Goal: Task Accomplishment & Management: Complete application form

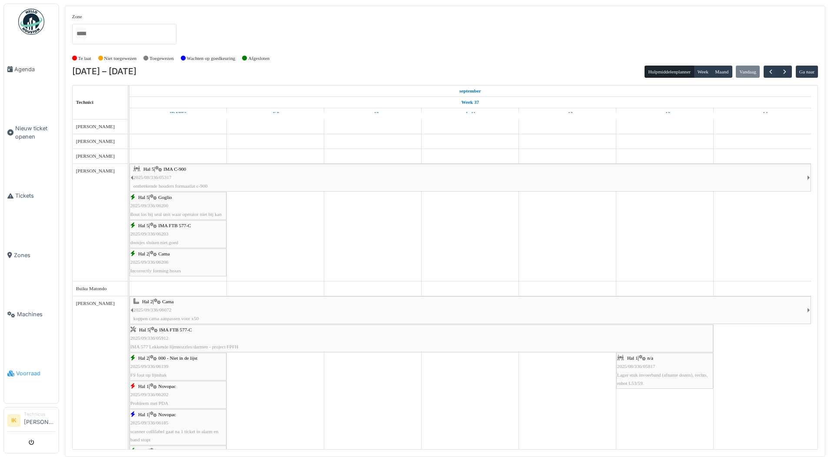
drag, startPoint x: 0, startPoint y: 0, endPoint x: 29, endPoint y: 365, distance: 366.1
click at [29, 369] on span "Voorraad" at bounding box center [35, 373] width 39 height 8
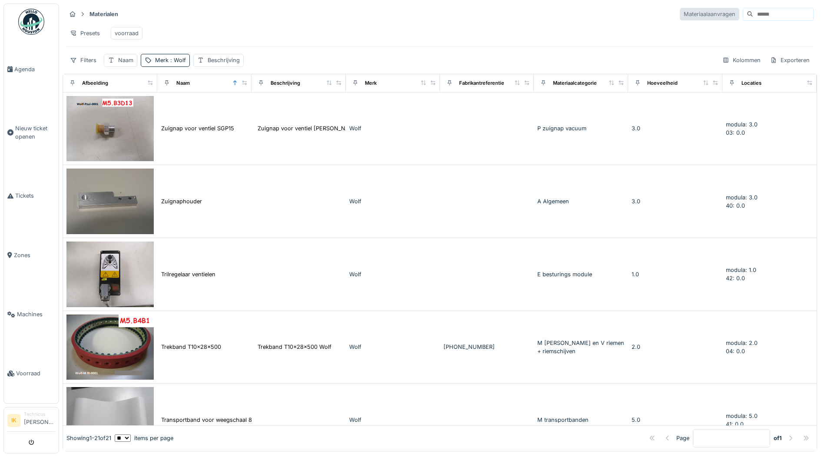
click at [680, 14] on div "Materiaalaanvragen" at bounding box center [710, 14] width 60 height 13
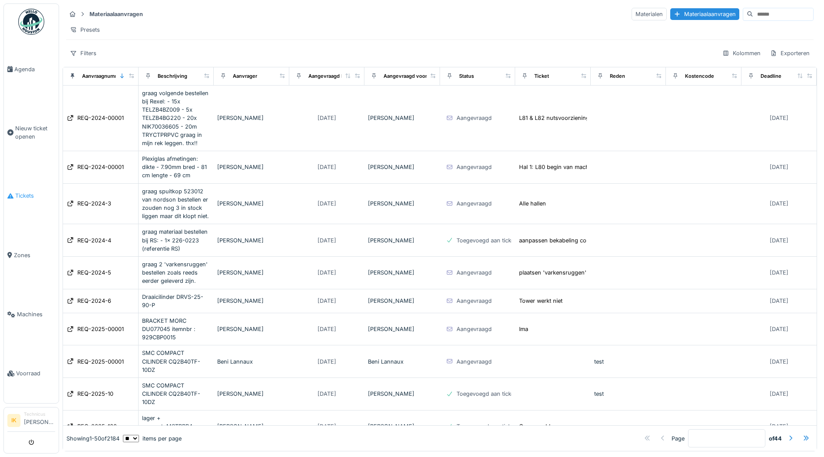
click at [26, 192] on span "Tickets" at bounding box center [35, 196] width 40 height 8
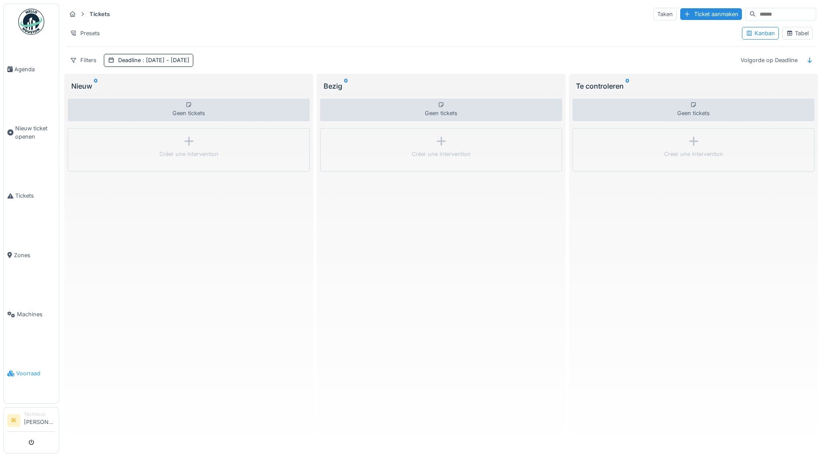
click at [30, 369] on span "Voorraad" at bounding box center [35, 373] width 39 height 8
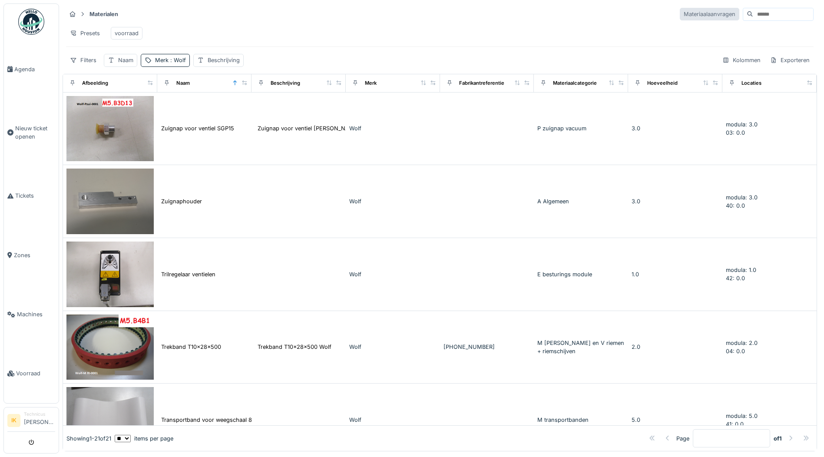
click at [680, 12] on div "Materiaalaanvragen" at bounding box center [710, 14] width 60 height 13
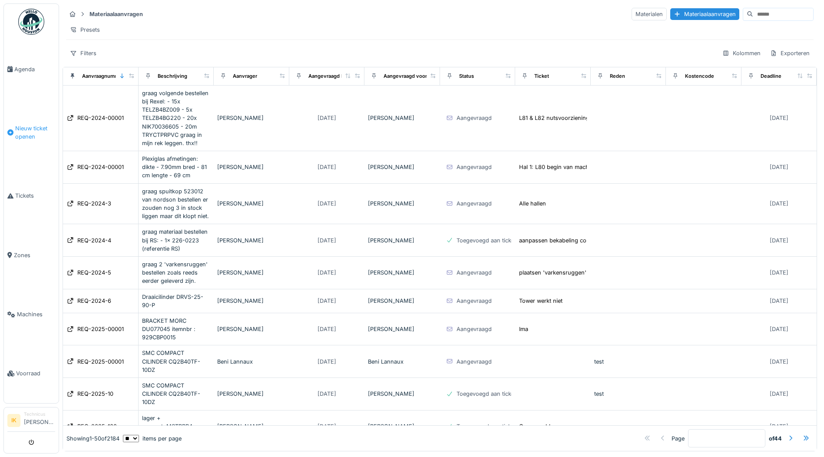
click at [32, 129] on span "Nieuw ticket openen" at bounding box center [35, 132] width 40 height 17
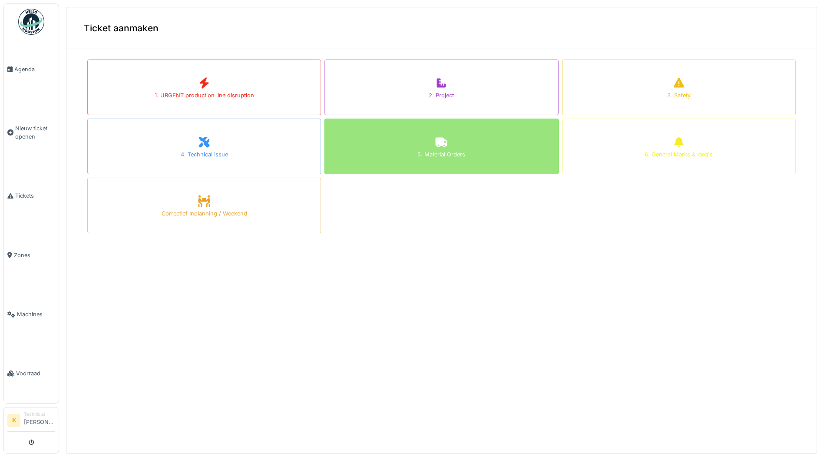
click at [412, 145] on div "5. Material Orders" at bounding box center [442, 147] width 234 height 56
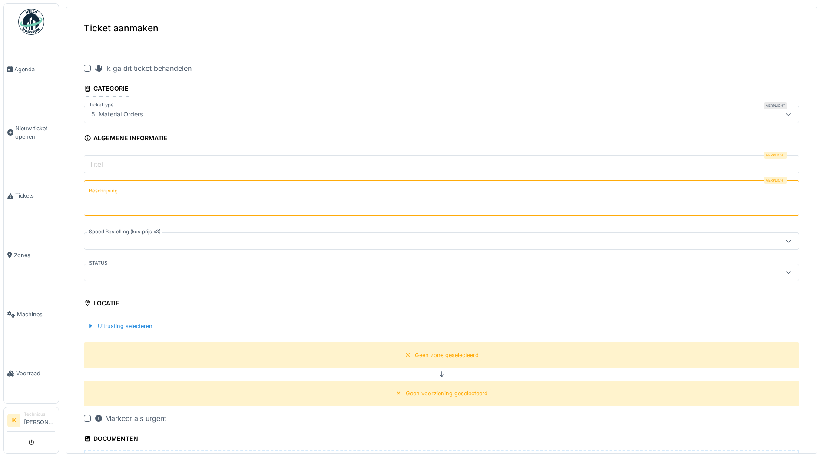
click at [116, 193] on label "Beschrijving" at bounding box center [103, 191] width 32 height 11
click at [116, 193] on textarea "Beschrijving" at bounding box center [442, 198] width 716 height 36
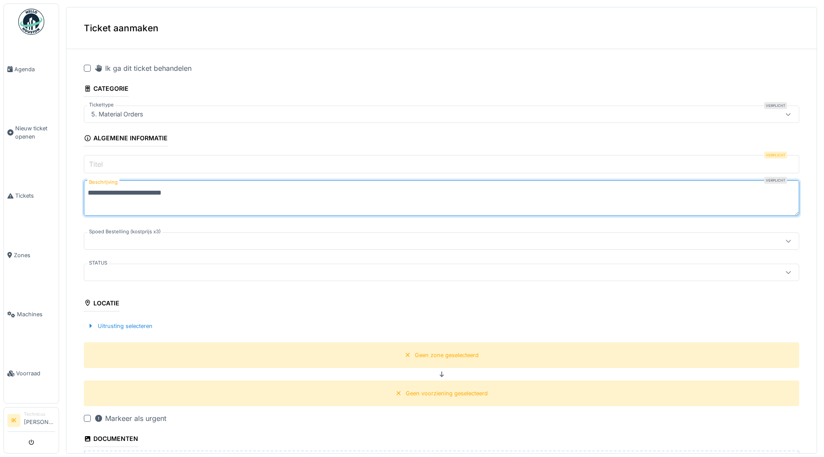
type textarea "**********"
click at [111, 161] on input "Titel" at bounding box center [442, 164] width 716 height 18
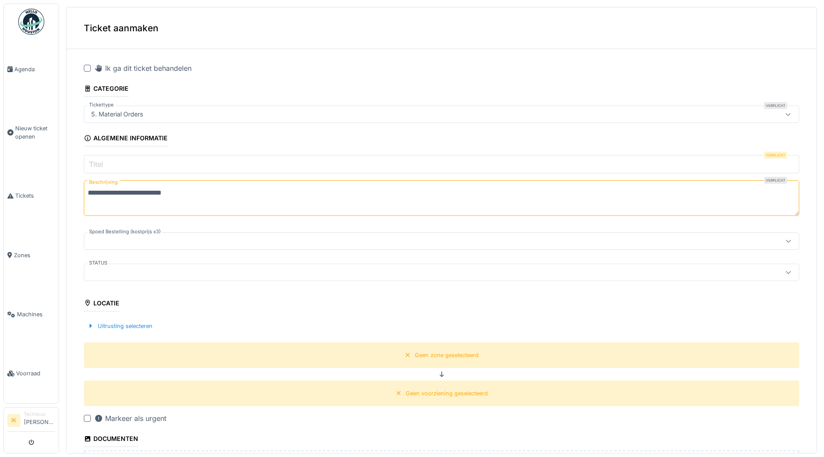
click at [111, 161] on input "Titel" at bounding box center [442, 164] width 716 height 18
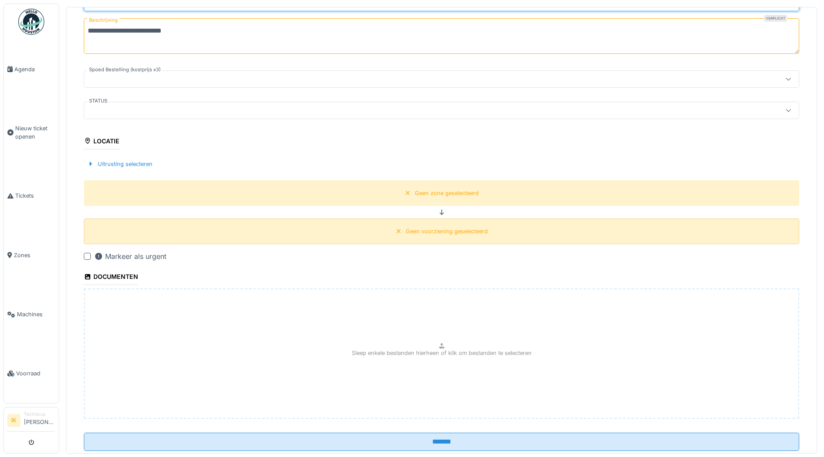
scroll to position [184, 0]
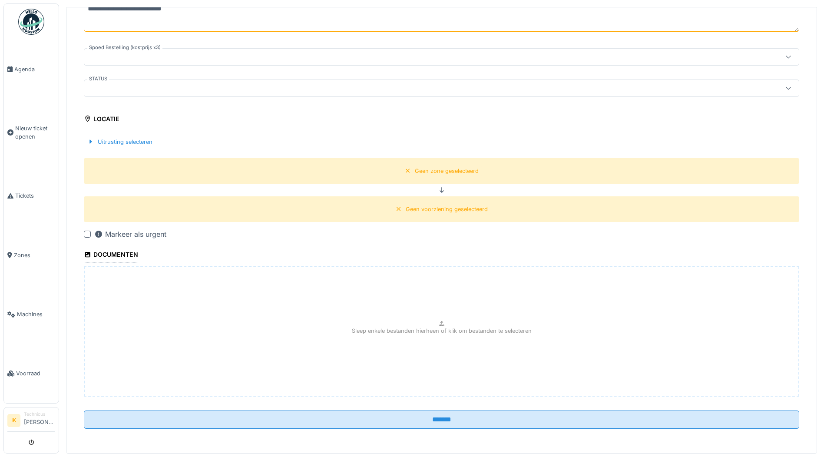
type input "*****"
click at [427, 330] on p "Sleep enkele bestanden hierheen of klik om bestanden te selecteren" at bounding box center [442, 331] width 180 height 8
type input "**********"
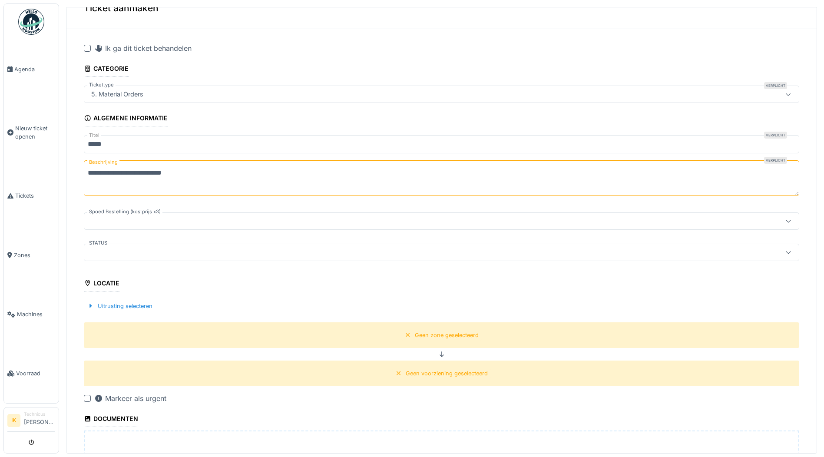
scroll to position [10, 0]
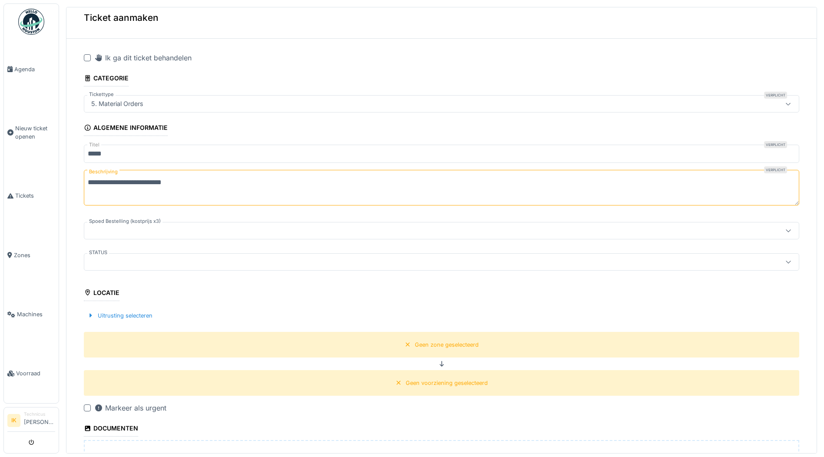
click at [120, 261] on div at bounding box center [403, 262] width 630 height 10
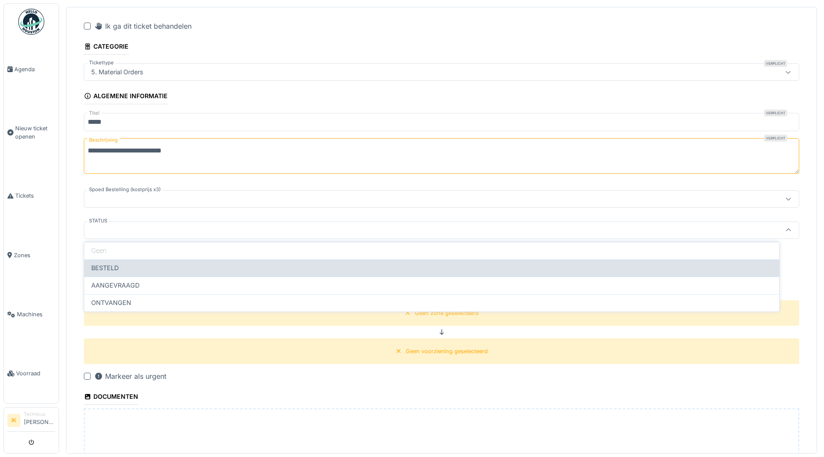
click at [122, 268] on div "BESTELD" at bounding box center [431, 268] width 681 height 10
type input "*******"
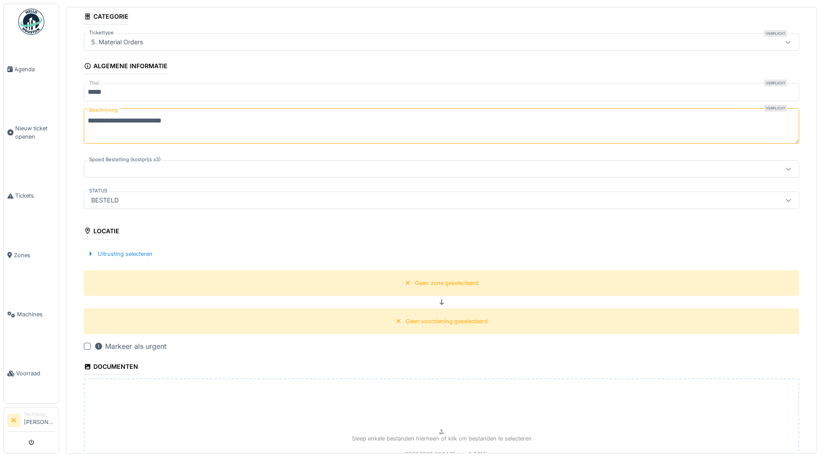
scroll to position [173, 0]
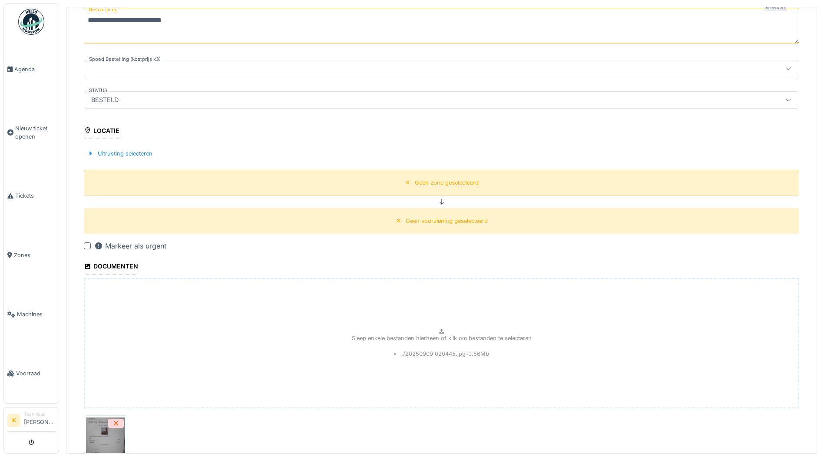
click at [420, 180] on div "Geen zone geselecteerd" at bounding box center [447, 183] width 64 height 8
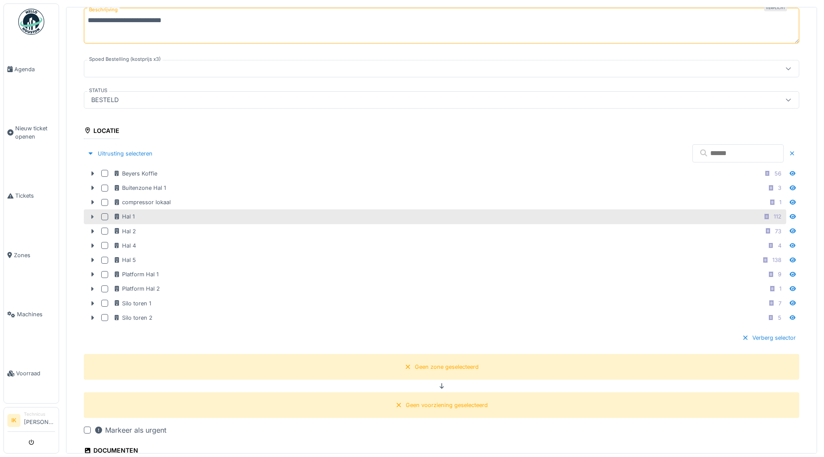
click at [93, 216] on icon at bounding box center [93, 217] width 3 height 4
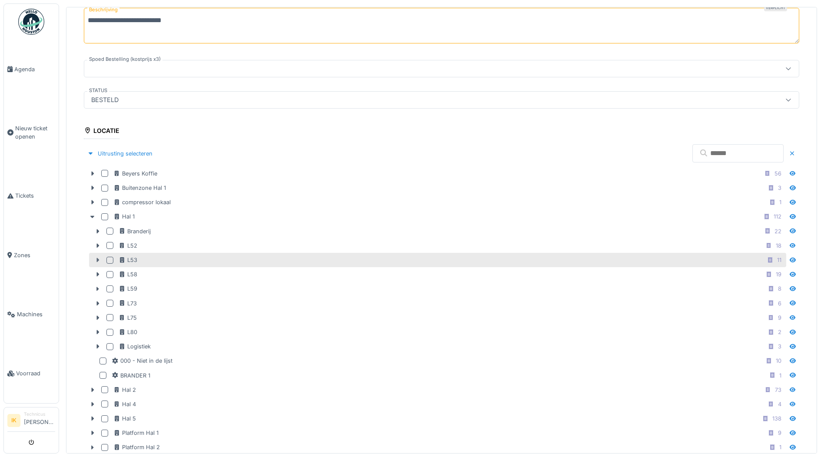
click at [97, 258] on icon at bounding box center [98, 260] width 3 height 4
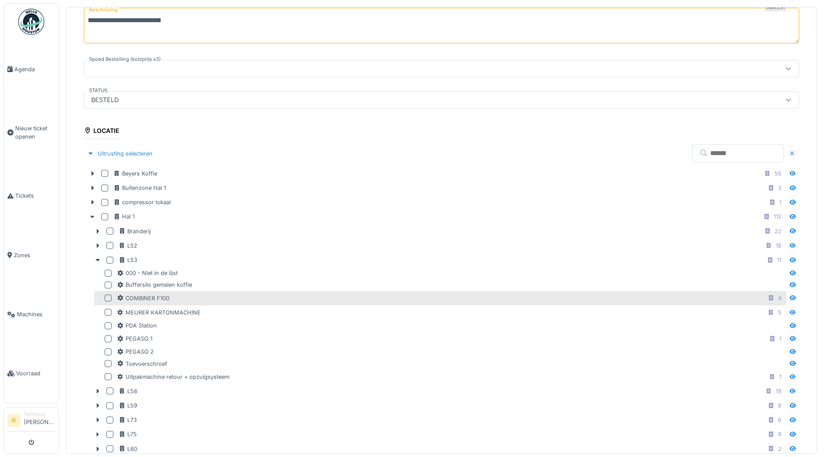
click at [107, 295] on div at bounding box center [108, 298] width 7 height 7
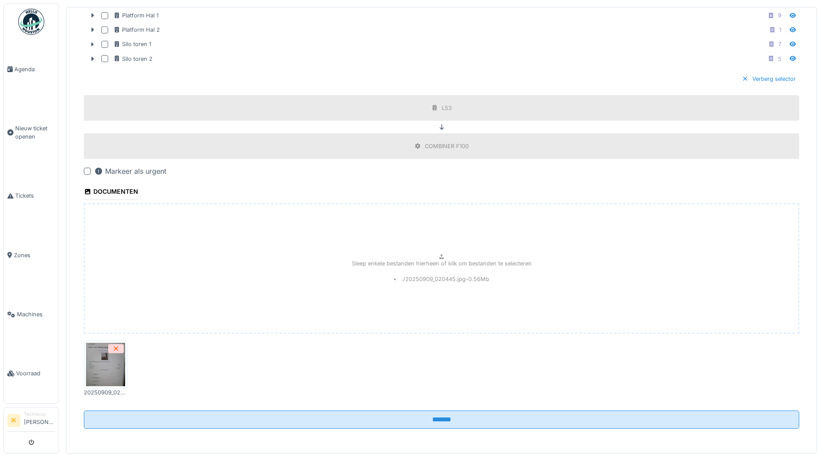
scroll to position [3, 0]
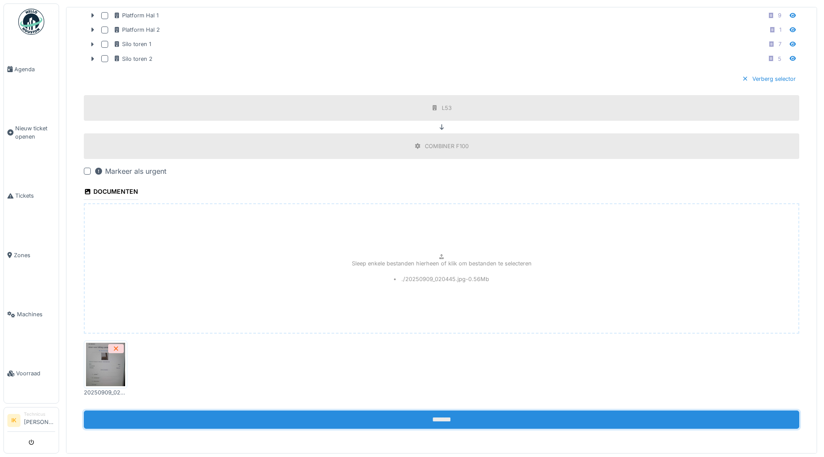
click at [423, 415] on input "*******" at bounding box center [442, 420] width 716 height 18
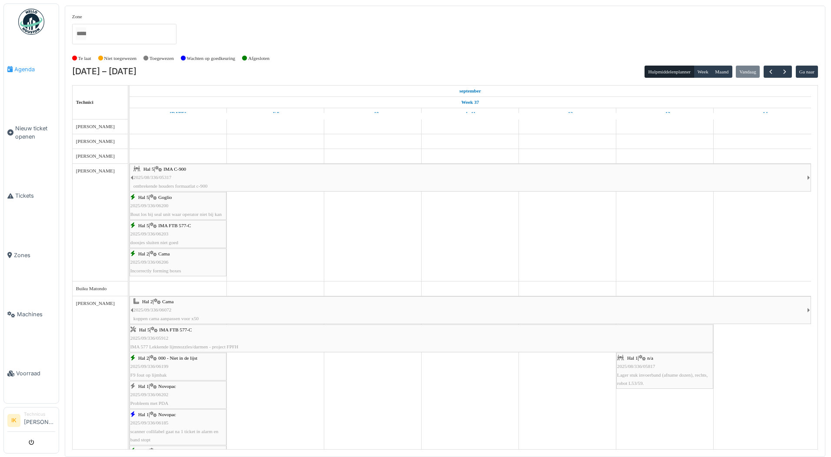
click at [20, 69] on span "Agenda" at bounding box center [34, 69] width 41 height 8
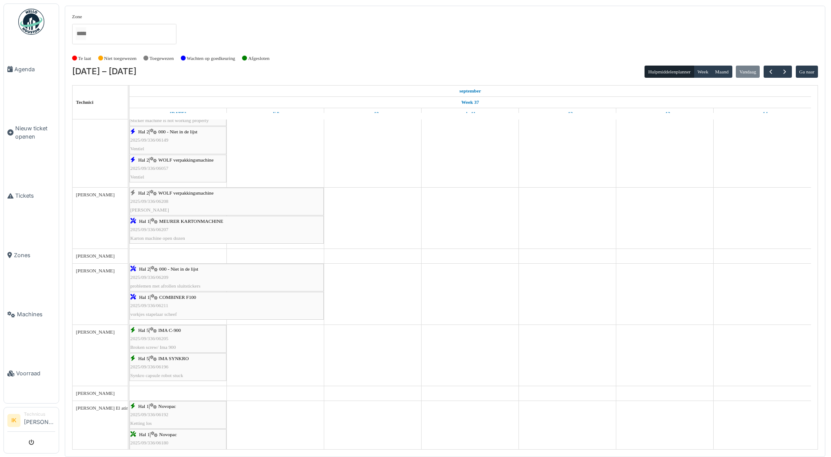
scroll to position [391, 0]
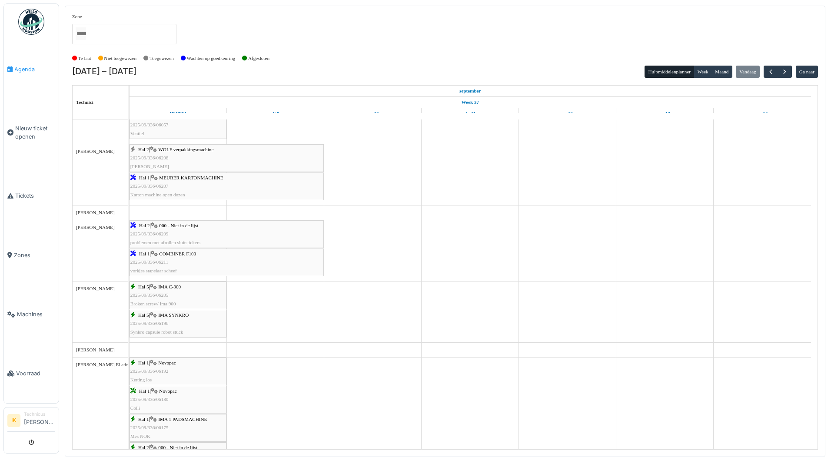
click at [24, 68] on span "Agenda" at bounding box center [34, 69] width 41 height 8
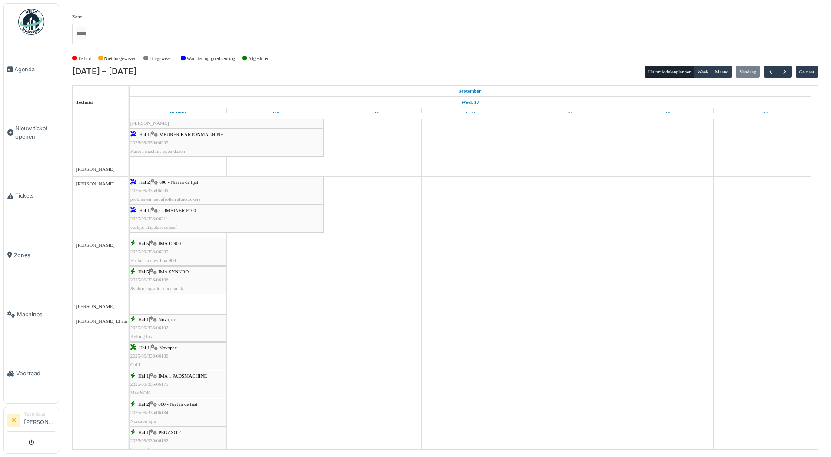
scroll to position [478, 0]
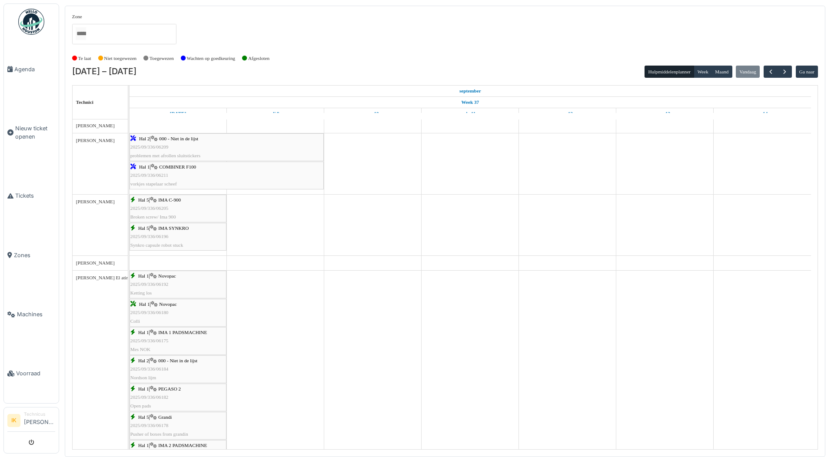
click at [181, 208] on div "Hal 5 | IMA C-900 2025/09/336/06205 Broken screw/ Ima 900" at bounding box center [177, 208] width 95 height 25
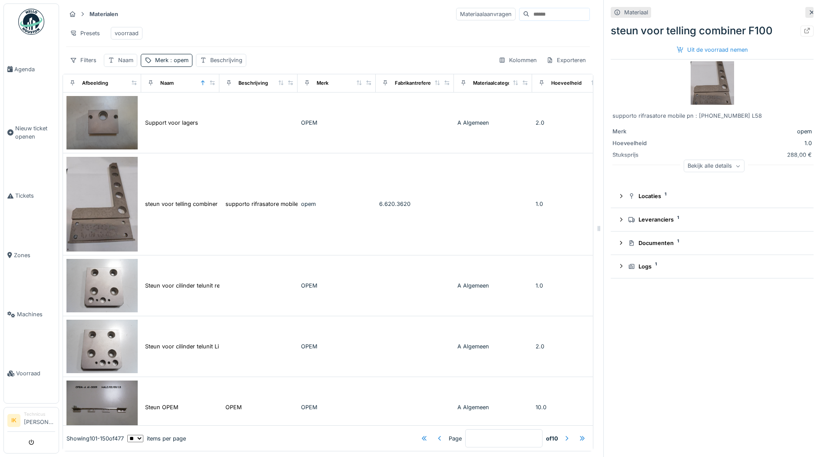
click at [809, 10] on icon at bounding box center [812, 13] width 7 height 6
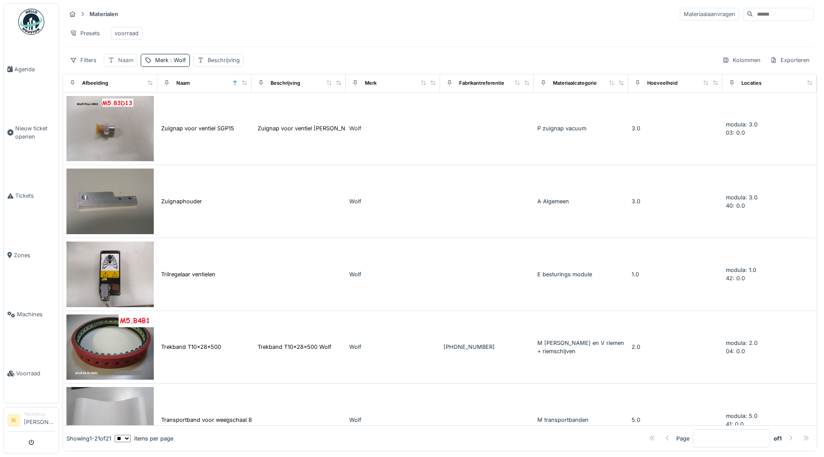
click at [126, 64] on div "Naam" at bounding box center [125, 60] width 15 height 8
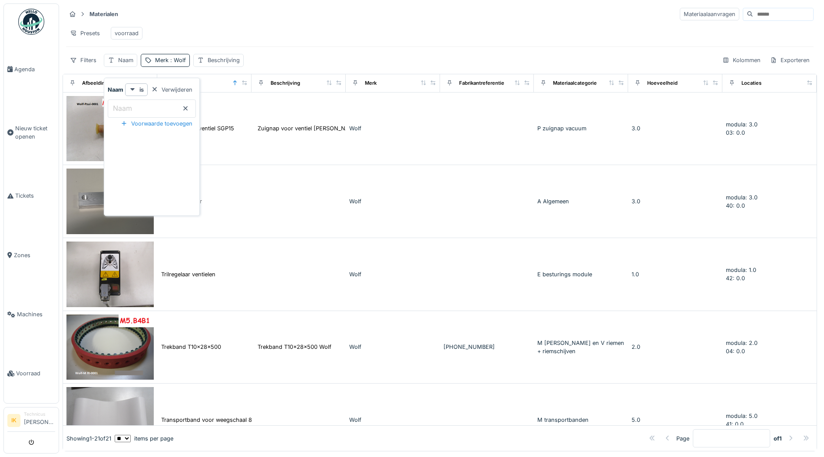
click at [125, 109] on label "Naam" at bounding box center [122, 108] width 23 height 10
click at [125, 109] on input "Naam" at bounding box center [152, 109] width 88 height 18
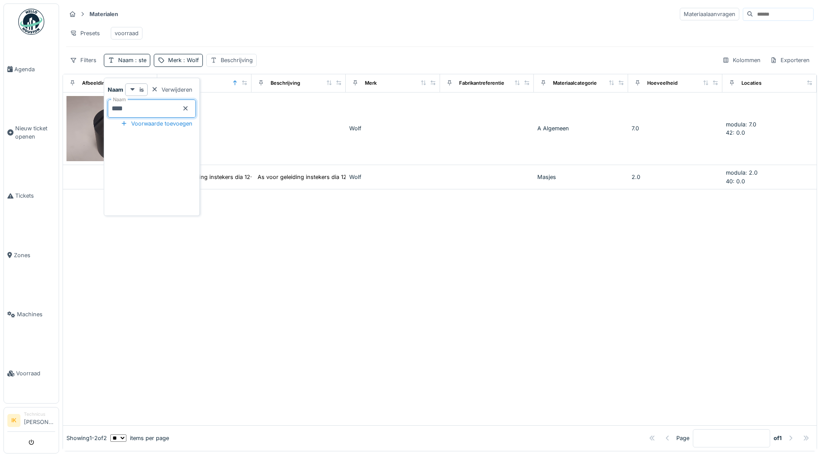
type input "*****"
click at [197, 63] on span ": Wolf" at bounding box center [197, 60] width 17 height 7
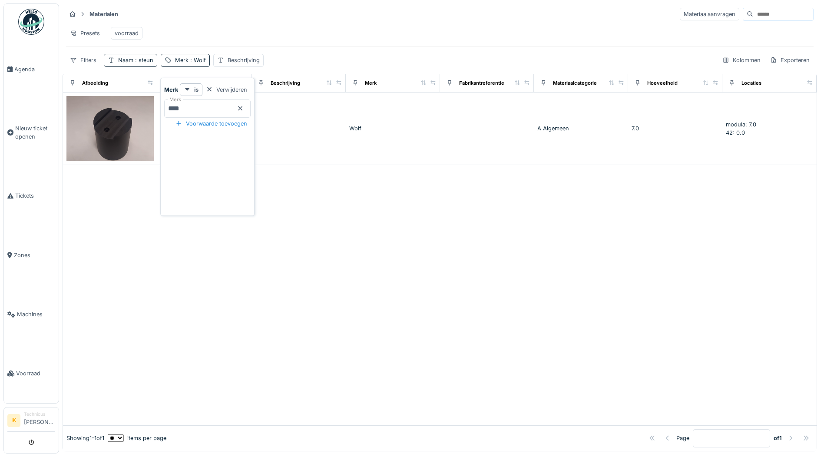
click at [242, 107] on icon at bounding box center [240, 108] width 4 height 4
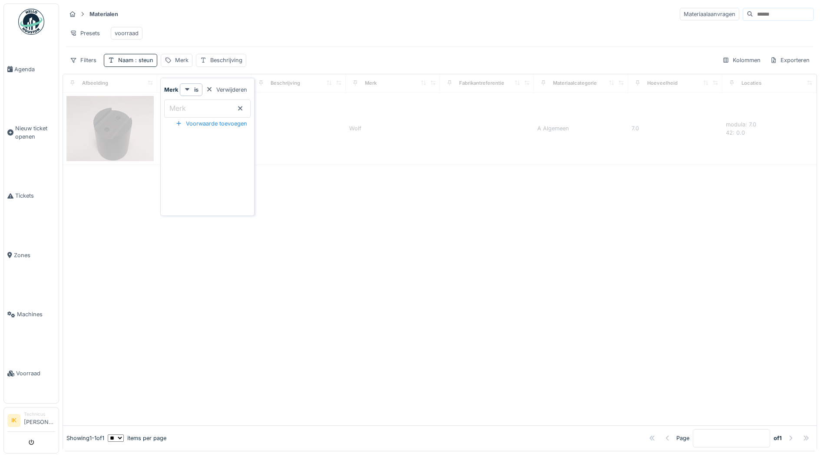
click at [217, 111] on input "Merk" at bounding box center [207, 109] width 86 height 18
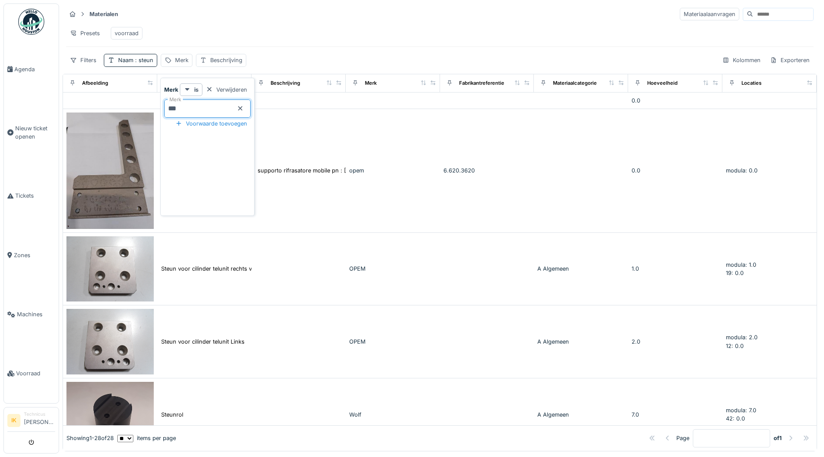
type input "****"
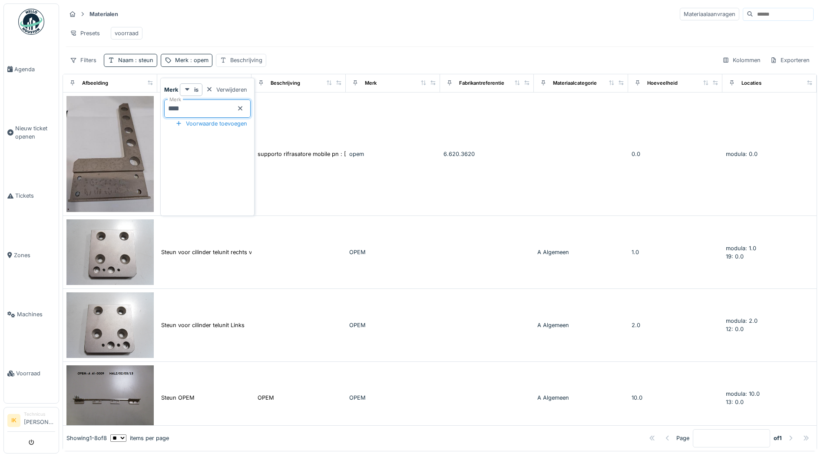
click at [293, 27] on div "Presets voorraad" at bounding box center [440, 33] width 748 height 20
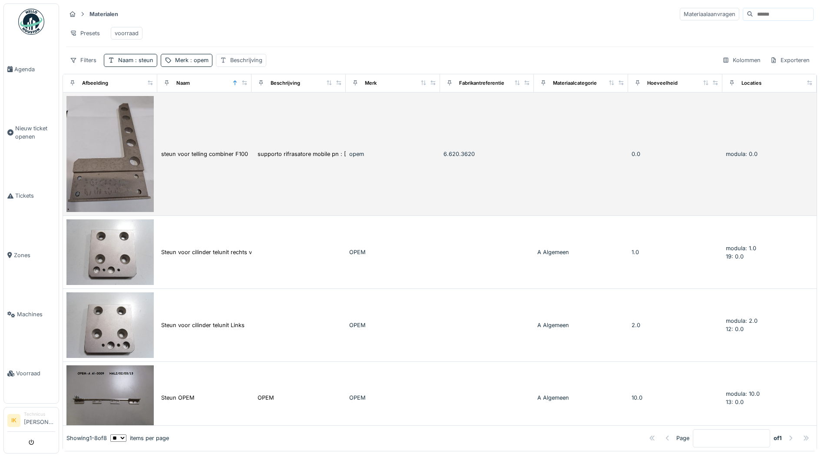
click at [138, 171] on img at bounding box center [109, 154] width 87 height 116
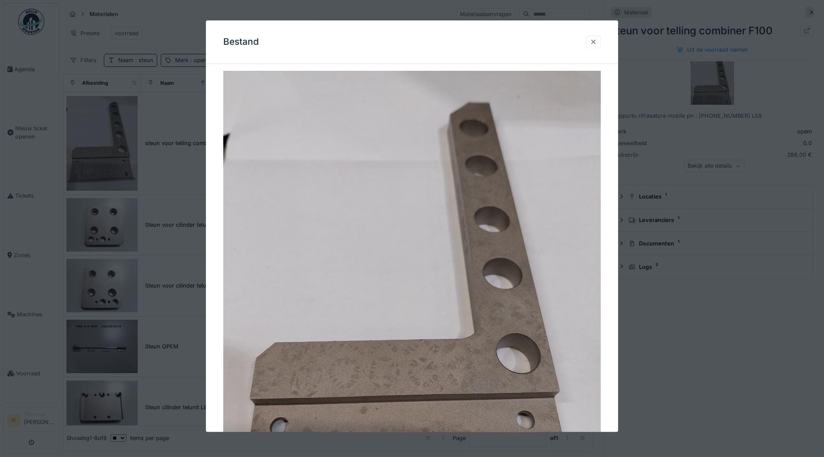
click at [595, 41] on div at bounding box center [593, 42] width 7 height 8
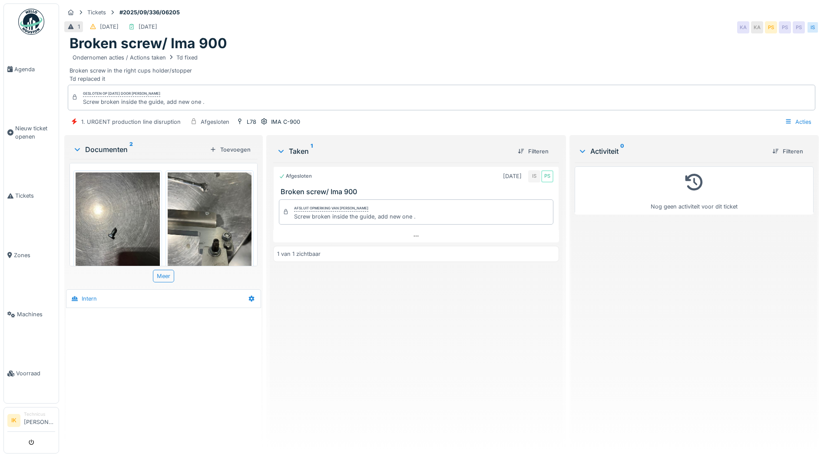
click at [186, 222] on img at bounding box center [210, 229] width 84 height 112
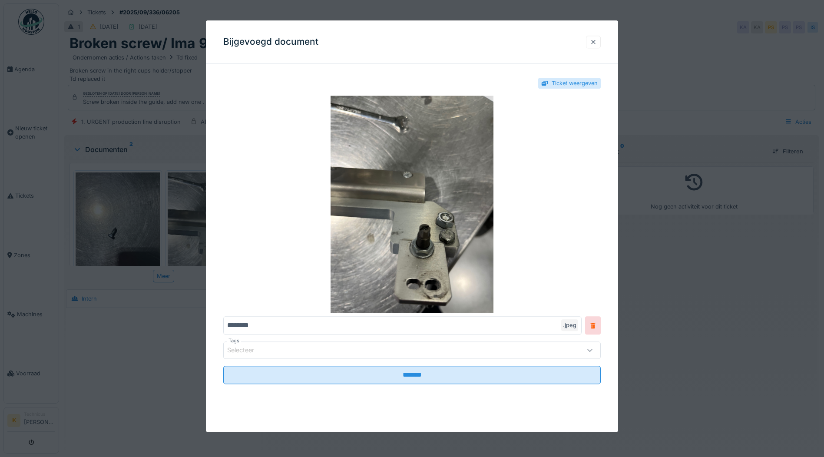
click at [597, 41] on div at bounding box center [593, 42] width 7 height 8
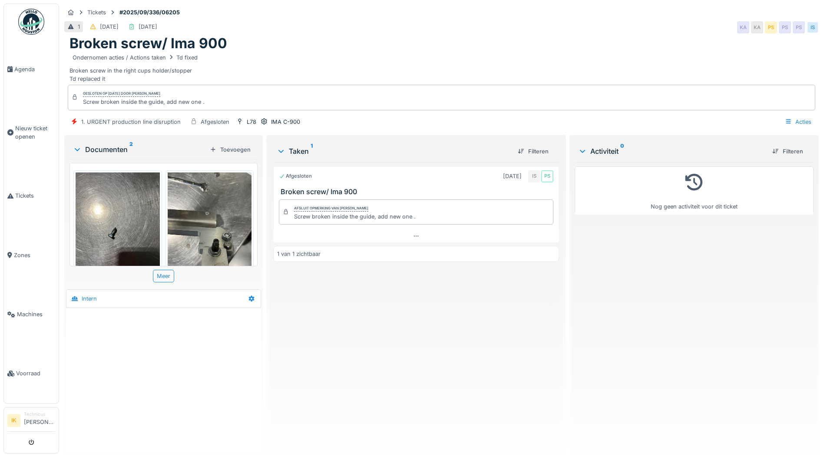
click at [112, 220] on img at bounding box center [118, 229] width 84 height 112
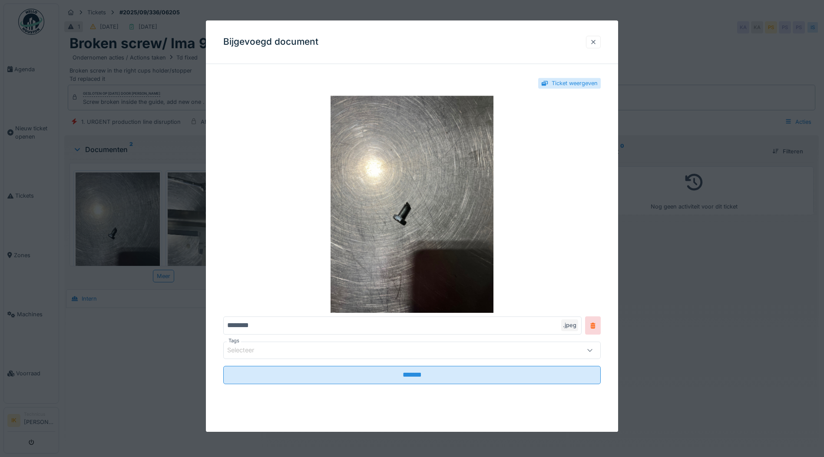
click at [597, 42] on div at bounding box center [593, 42] width 7 height 8
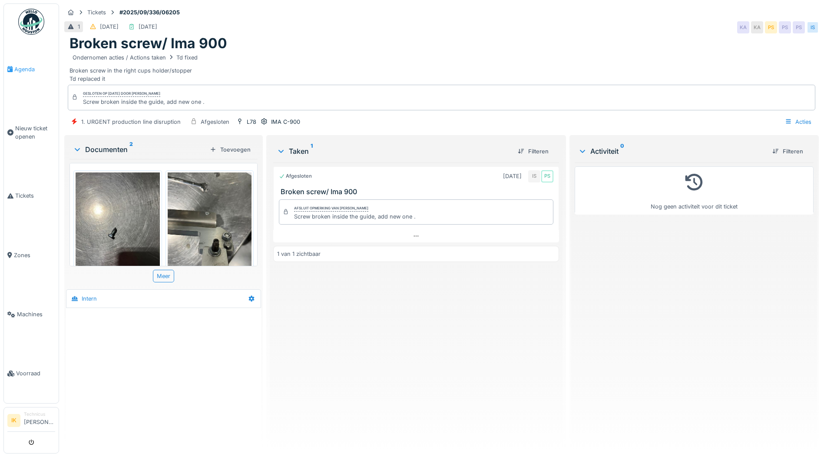
click at [24, 67] on span "Agenda" at bounding box center [34, 69] width 41 height 8
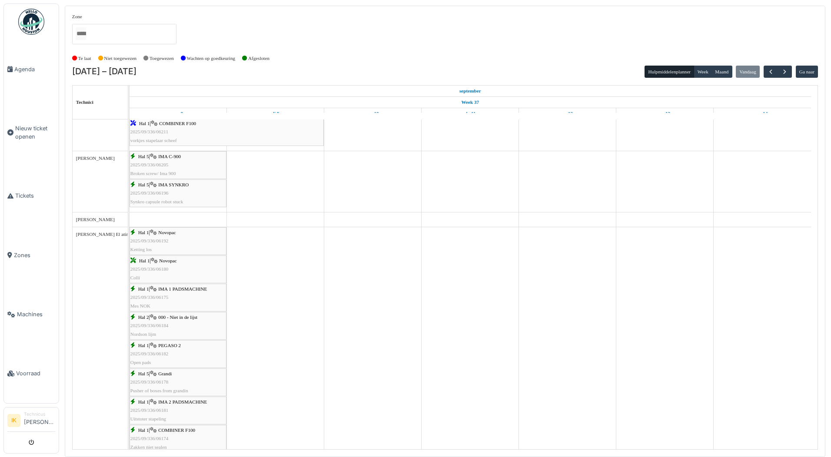
click at [166, 190] on span "2025/09/336/06196" at bounding box center [149, 192] width 38 height 5
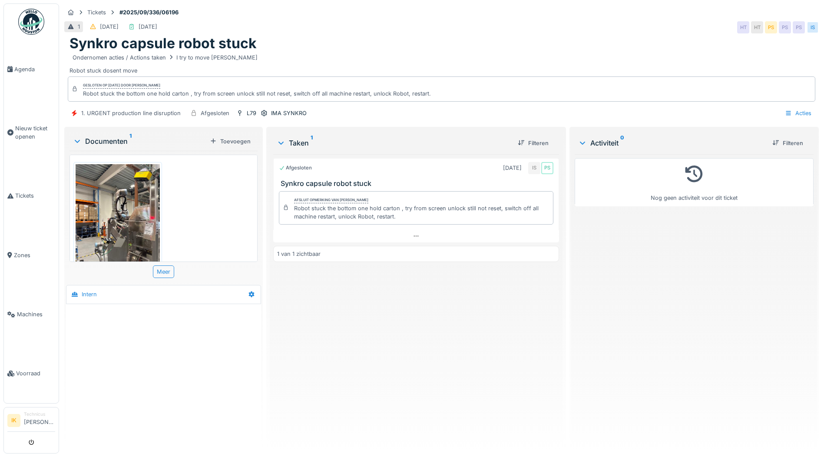
click at [113, 213] on img at bounding box center [118, 220] width 84 height 112
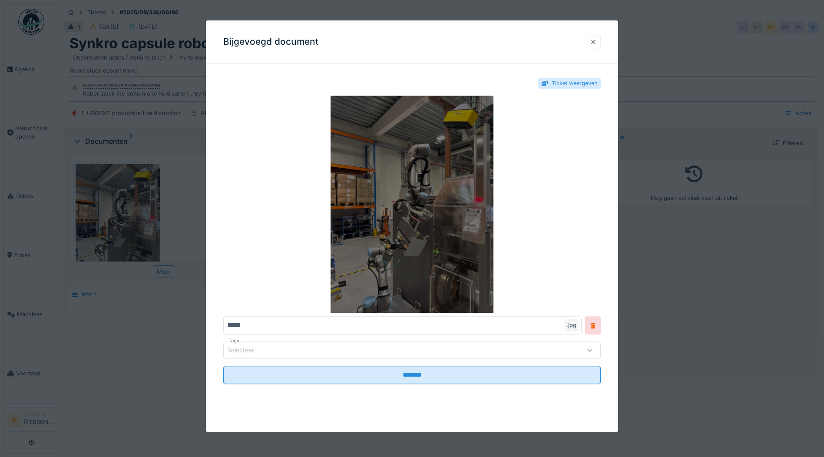
click at [400, 214] on img at bounding box center [412, 204] width 378 height 217
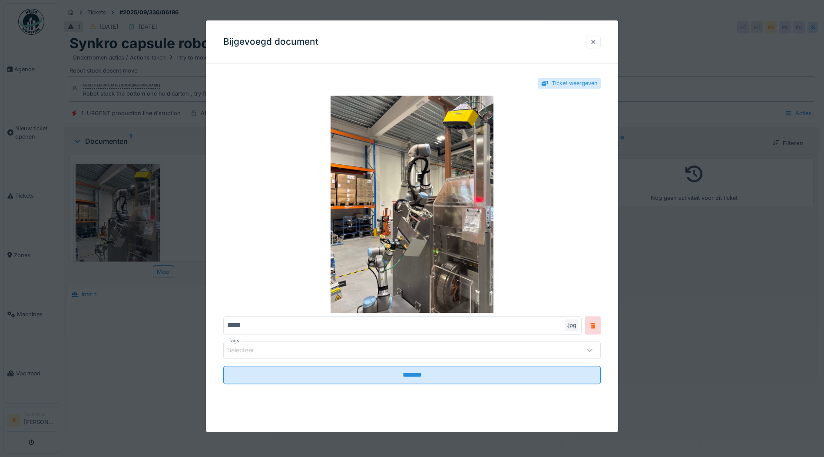
click at [593, 44] on div at bounding box center [593, 42] width 7 height 8
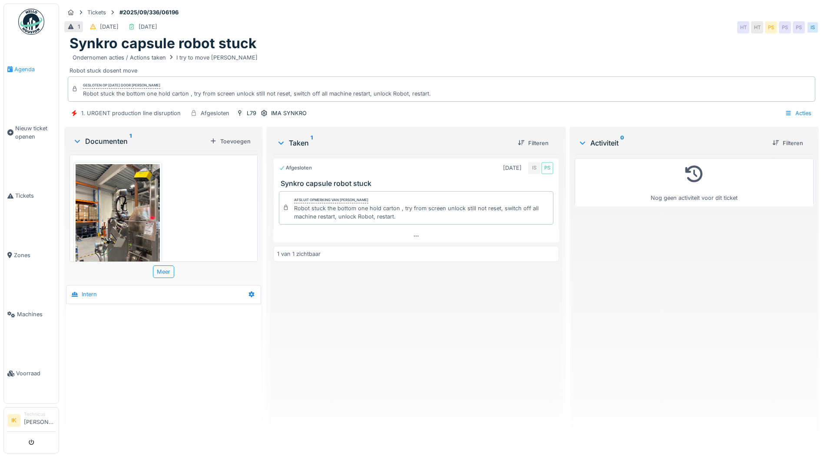
click at [25, 70] on span "Agenda" at bounding box center [34, 69] width 41 height 8
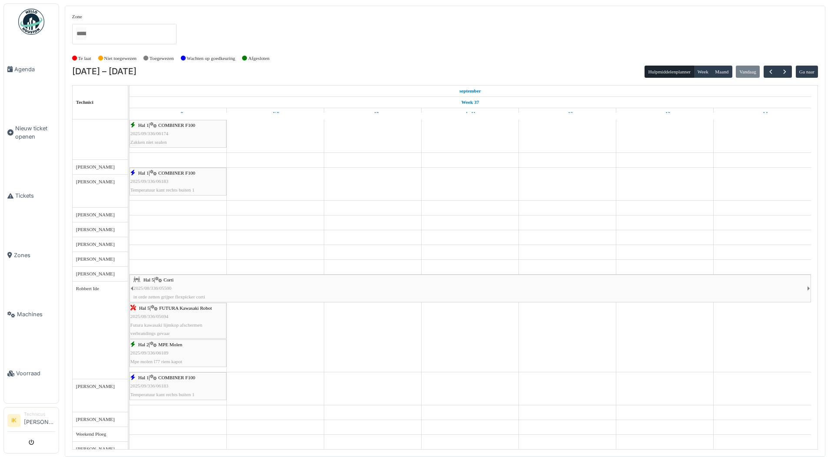
scroll to position [826, 0]
click at [171, 383] on div "Hal 1 | COMBINER F100 2025/09/336/06183 Temperatuur kant rechts buiten 1" at bounding box center [177, 386] width 95 height 25
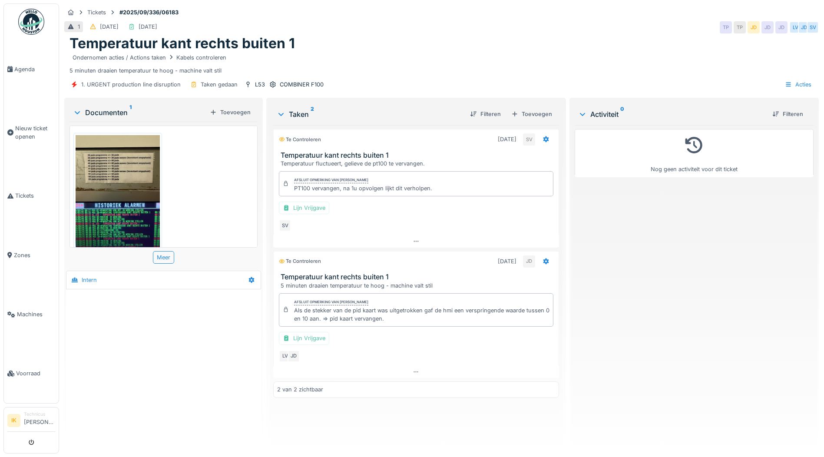
click at [115, 221] on img at bounding box center [118, 191] width 84 height 112
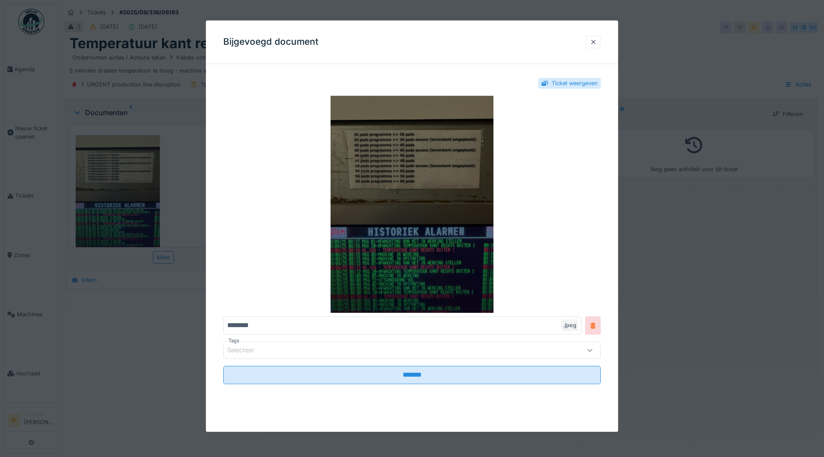
click at [381, 250] on img at bounding box center [412, 204] width 378 height 217
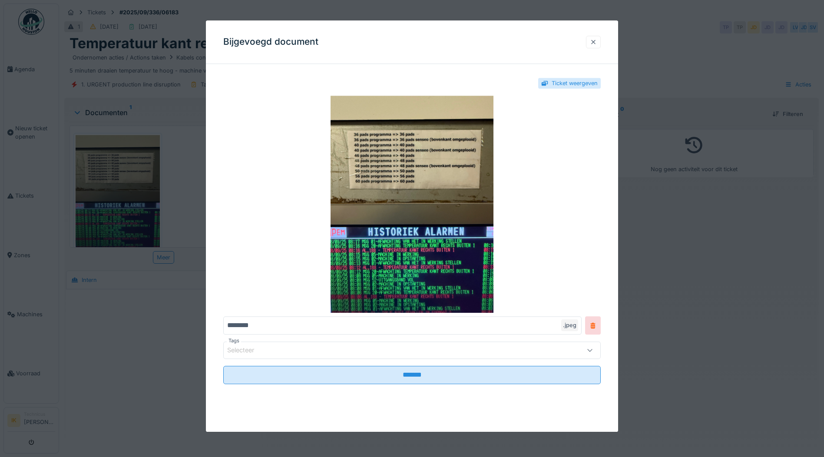
click at [597, 42] on div at bounding box center [593, 42] width 7 height 8
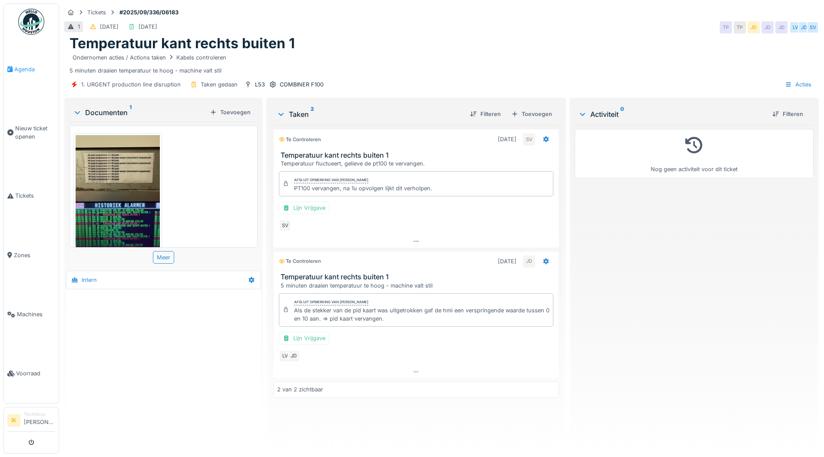
click at [26, 72] on span "Agenda" at bounding box center [34, 69] width 41 height 8
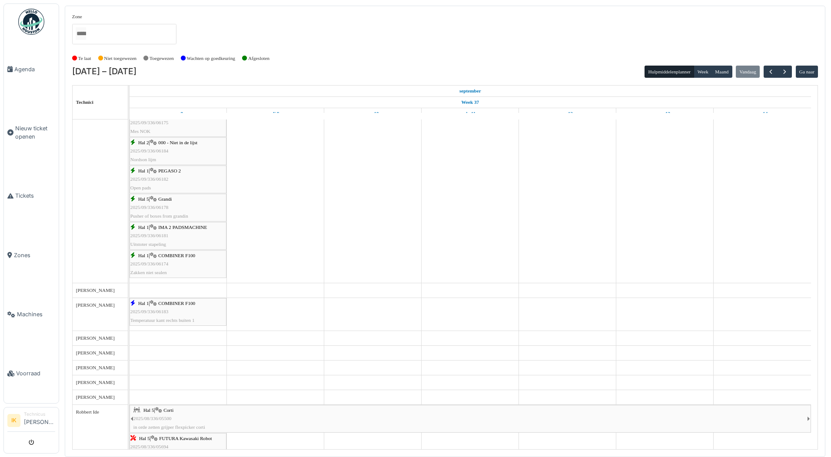
scroll to position [666, 0]
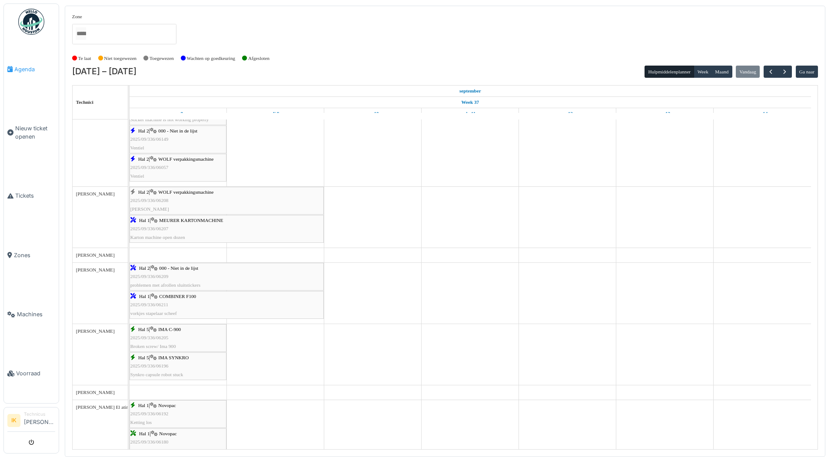
click at [23, 66] on span "Agenda" at bounding box center [34, 69] width 41 height 8
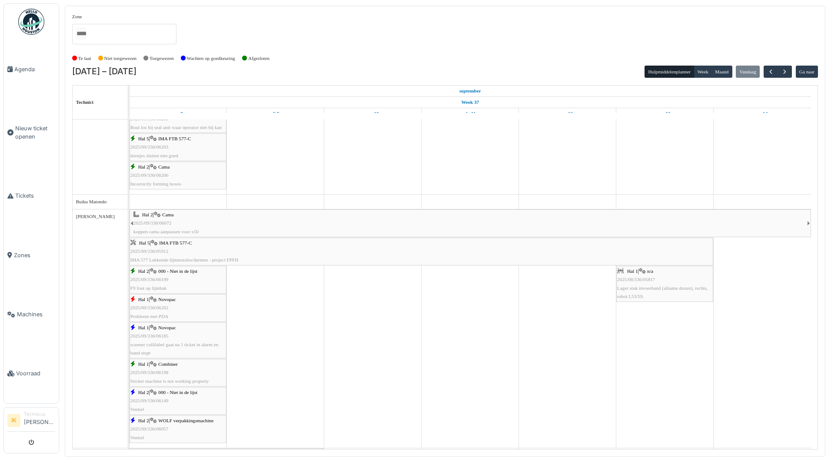
scroll to position [43, 0]
